Goal: Entertainment & Leisure: Consume media (video, audio)

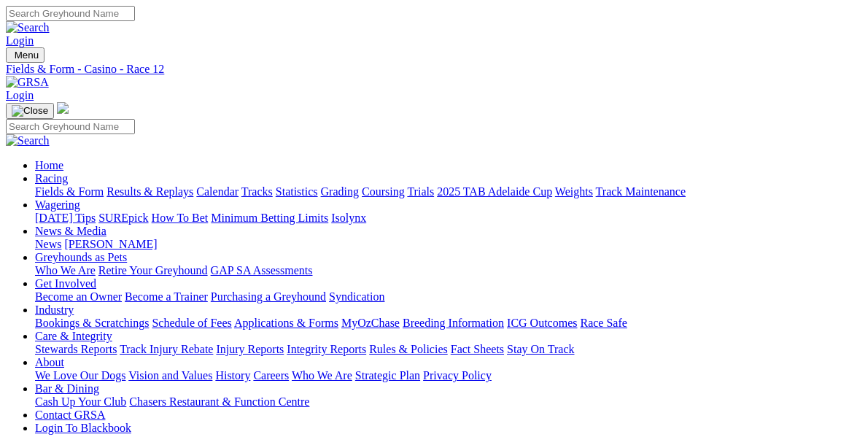
scroll to position [2218, 0]
type input "Today, 16 Aug 2025"
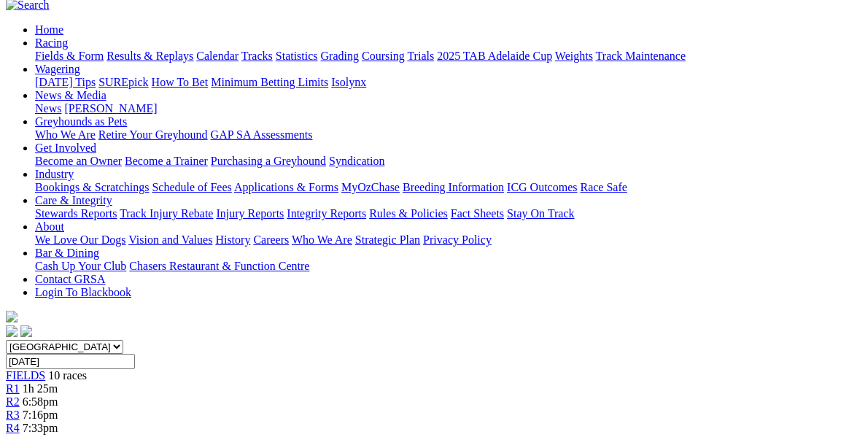
scroll to position [128, 0]
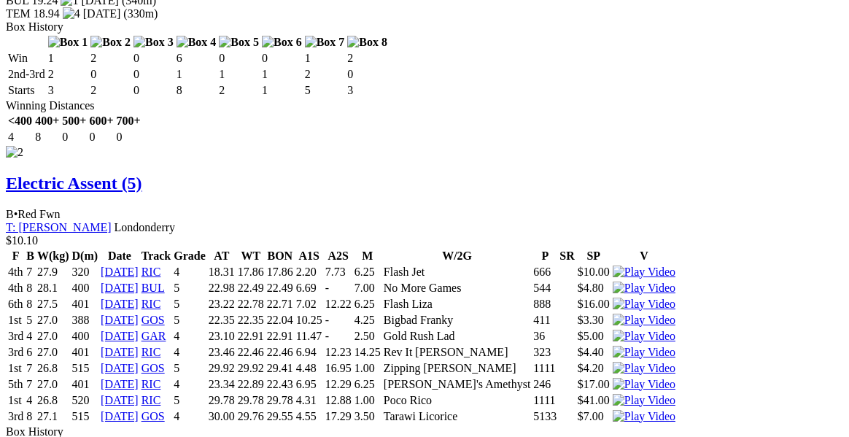
scroll to position [2372, 0]
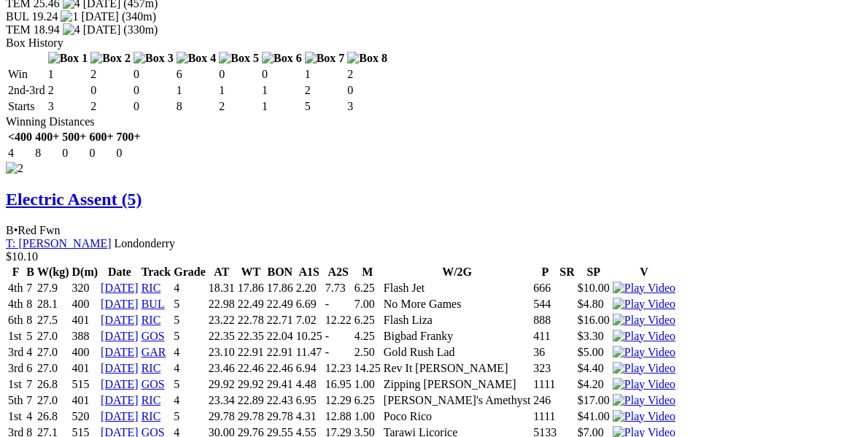
scroll to position [2347, 0]
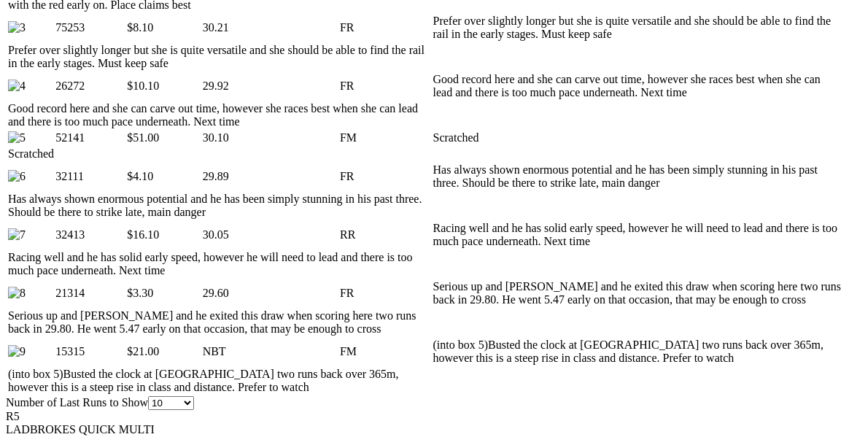
scroll to position [881, 0]
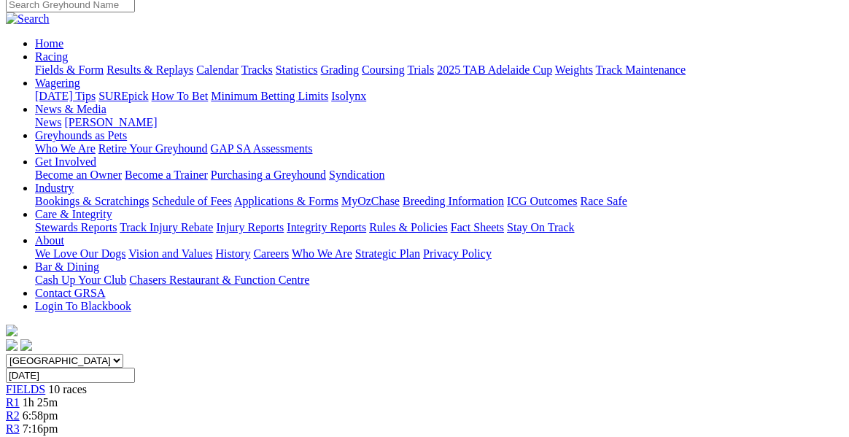
scroll to position [121, 0]
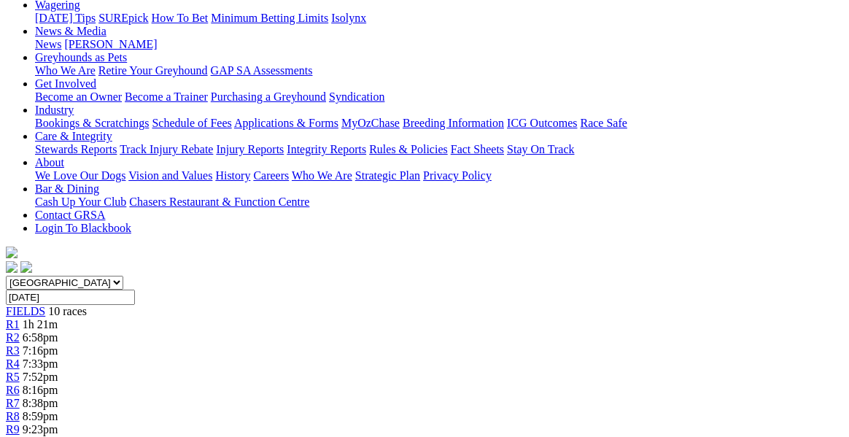
scroll to position [153, 0]
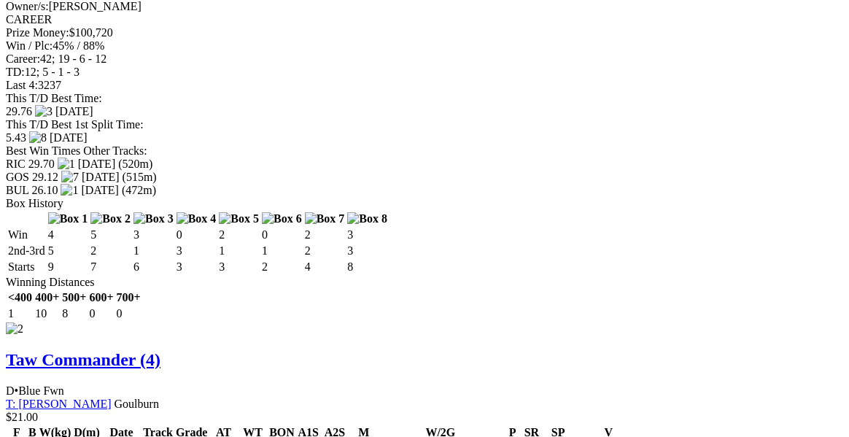
scroll to position [2155, 0]
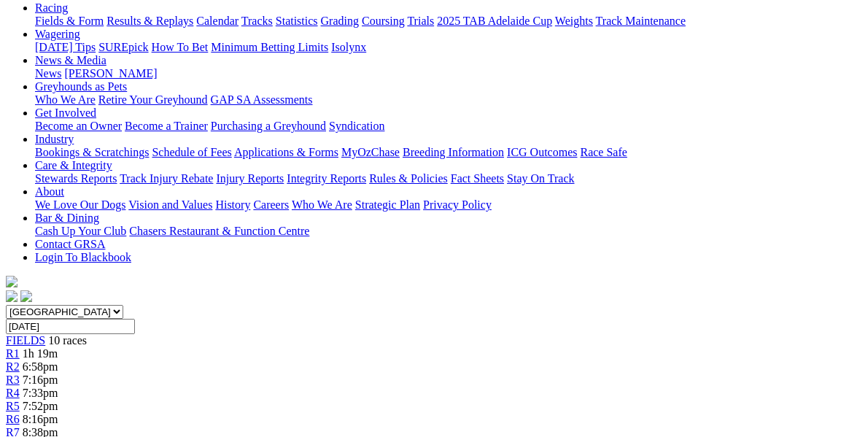
scroll to position [170, 0]
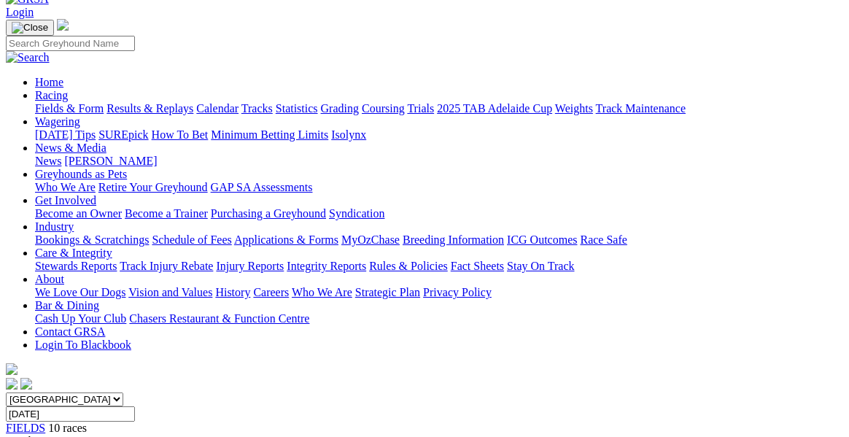
scroll to position [25, 0]
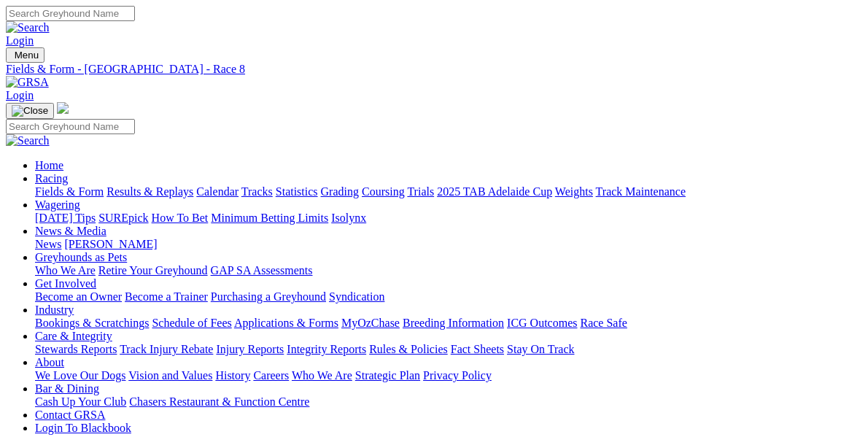
scroll to position [0, 0]
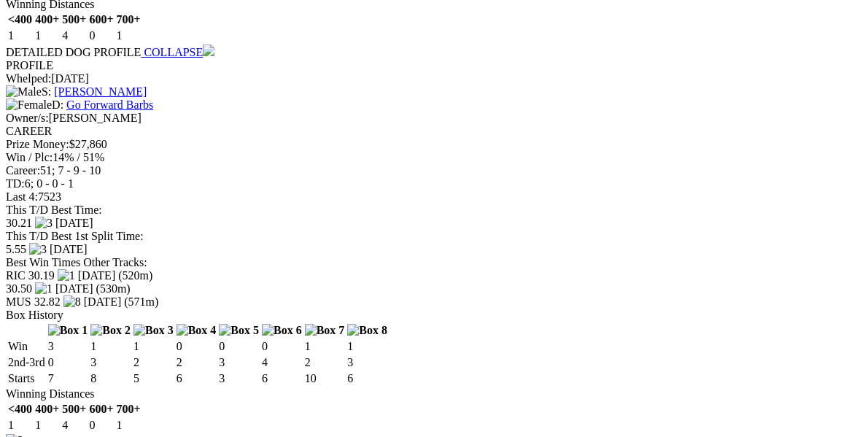
scroll to position [1986, 0]
